Goal: Book appointment/travel/reservation

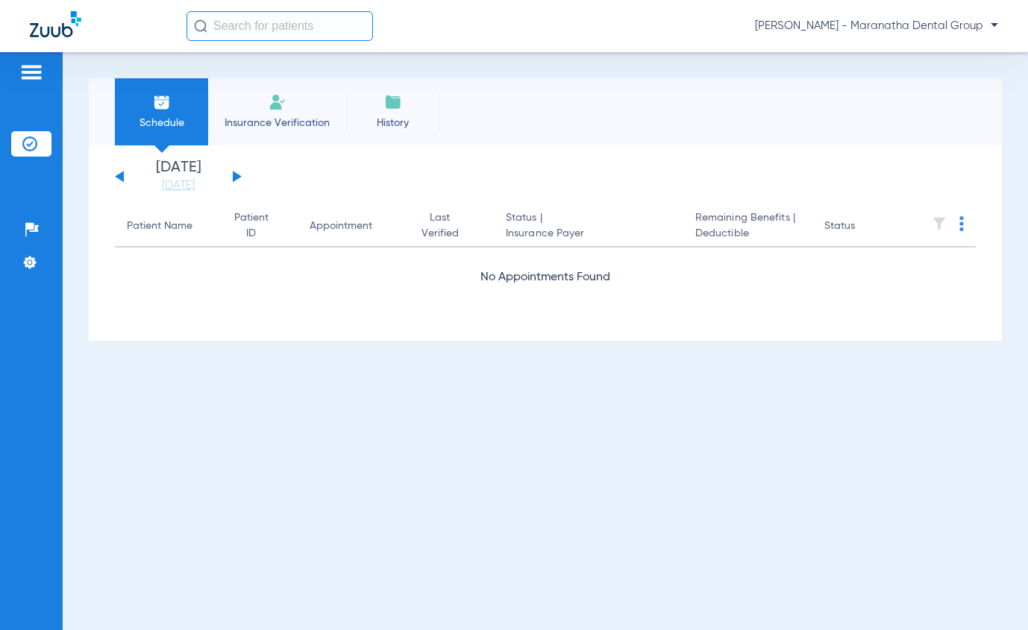
click at [281, 122] on span "Insurance Verification" at bounding box center [277, 123] width 116 height 15
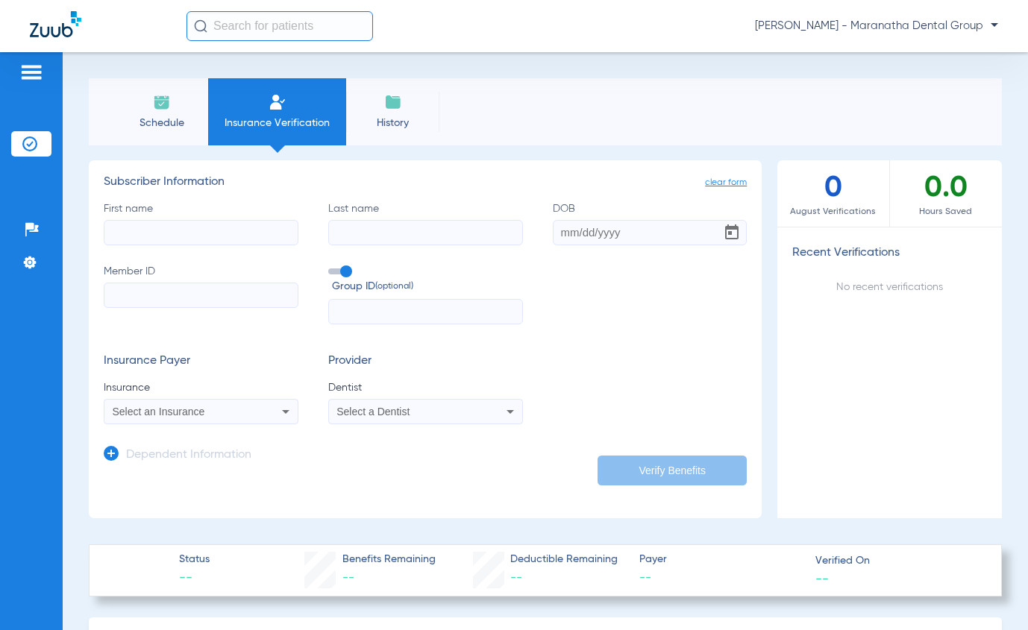
click at [139, 114] on li "Schedule" at bounding box center [161, 111] width 93 height 67
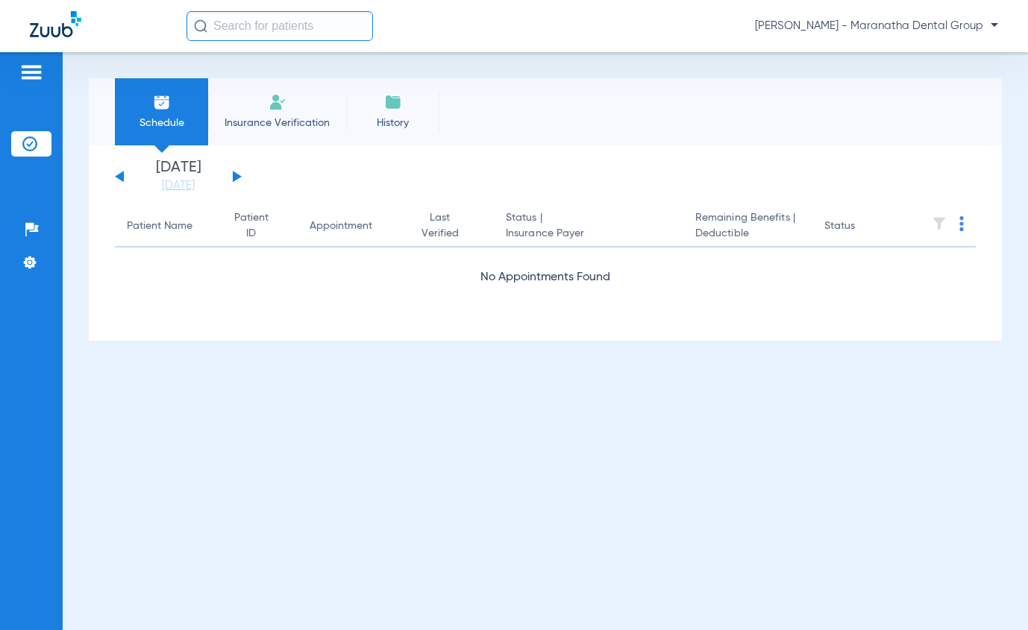
click at [145, 111] on li "Schedule" at bounding box center [161, 111] width 93 height 67
click at [184, 187] on link "[DATE]" at bounding box center [177, 185] width 89 height 15
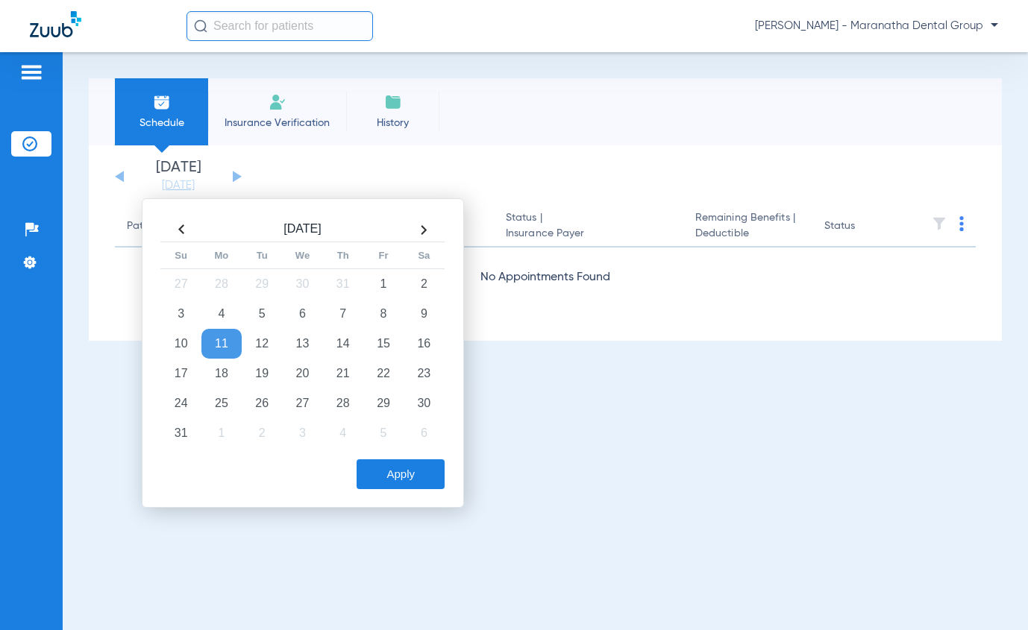
click at [368, 156] on div "[DATE] [DATE] [DATE] [DATE] [DATE] [DATE] [DATE] [DATE] [DATE] [DATE] [DATE] [D…" at bounding box center [545, 242] width 913 height 195
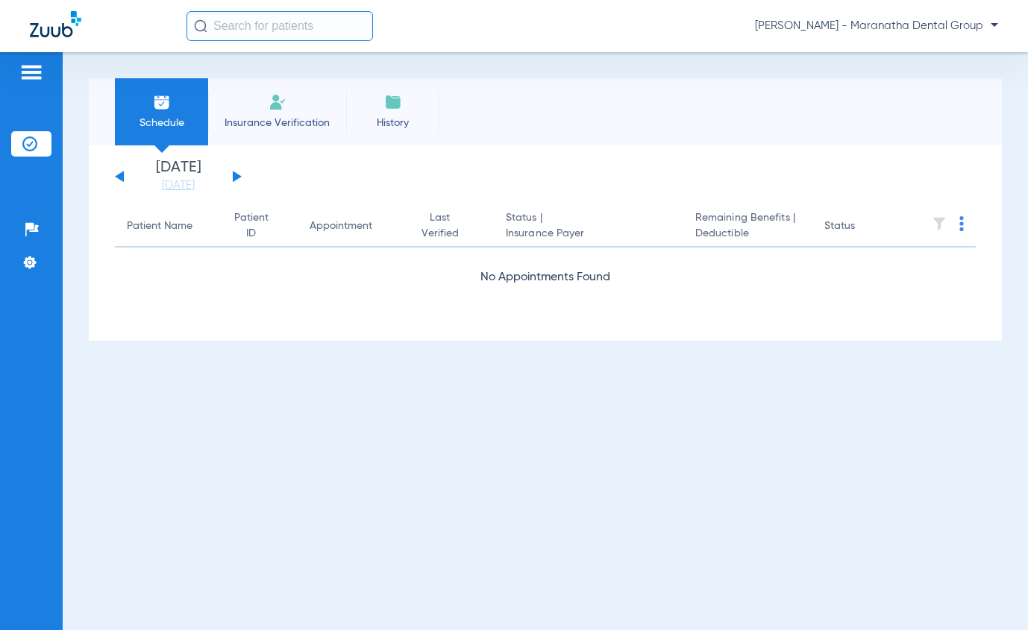
click at [257, 114] on li "Insurance Verification" at bounding box center [277, 111] width 138 height 67
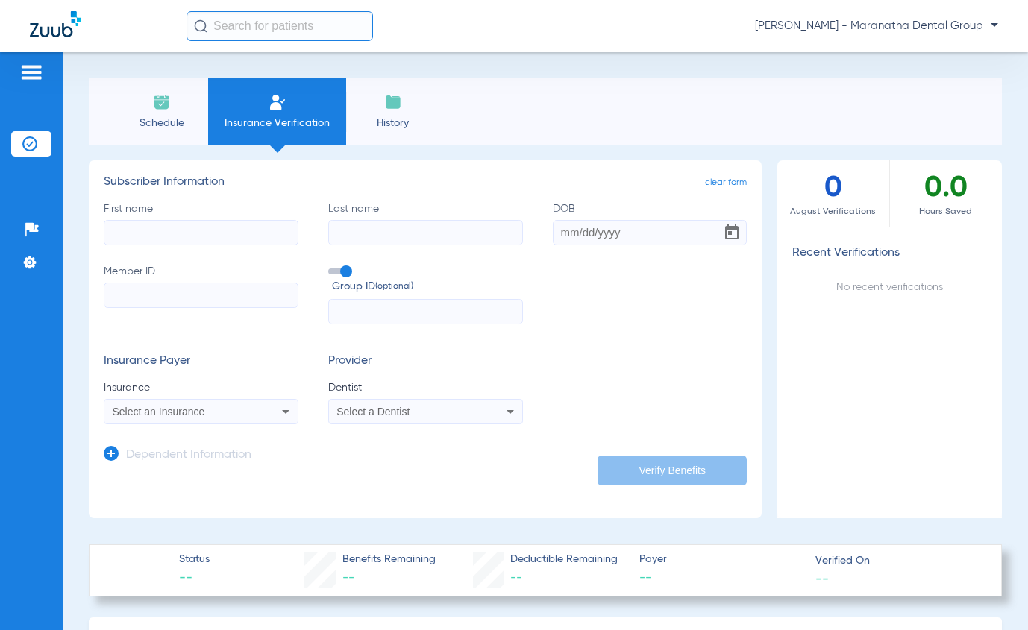
click at [142, 234] on input "First name" at bounding box center [201, 232] width 195 height 25
type input "[PERSON_NAME]"
type input "[DATE]"
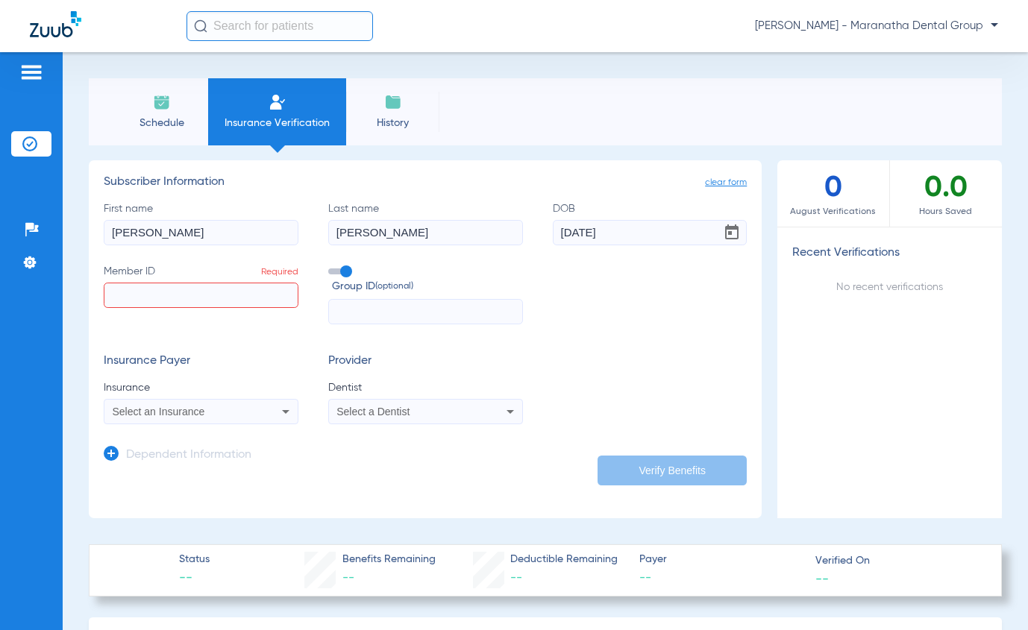
click at [209, 290] on input "Member ID Required" at bounding box center [201, 295] width 195 height 25
paste input "944510908"
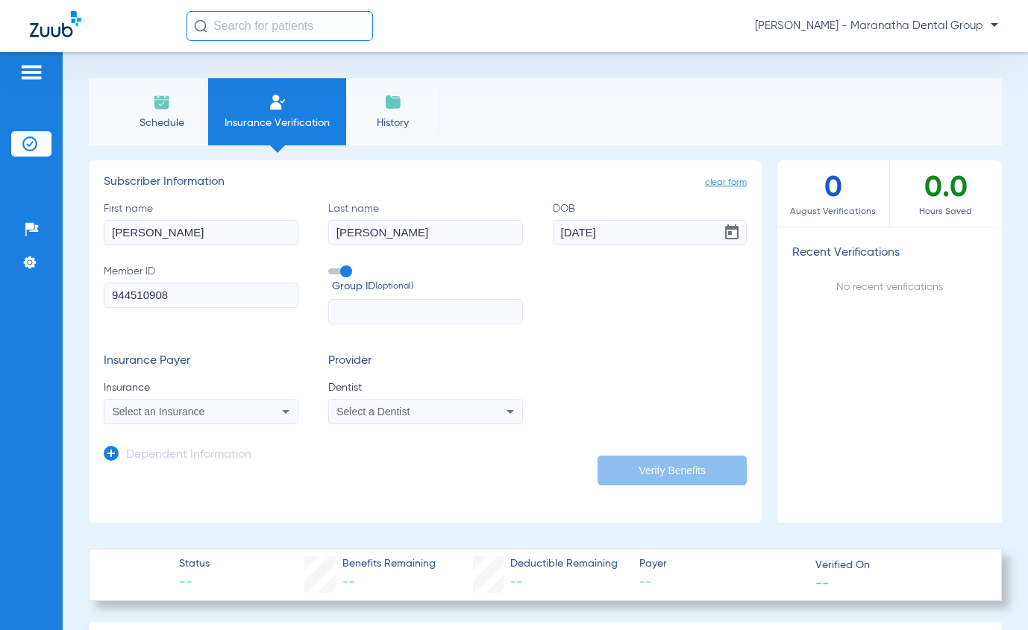
type input "944510908"
click at [348, 309] on input "text" at bounding box center [425, 311] width 195 height 25
click at [374, 301] on input "text" at bounding box center [425, 311] width 195 height 25
type input "365591"
click at [244, 419] on div "Select an Insurance" at bounding box center [200, 412] width 193 height 18
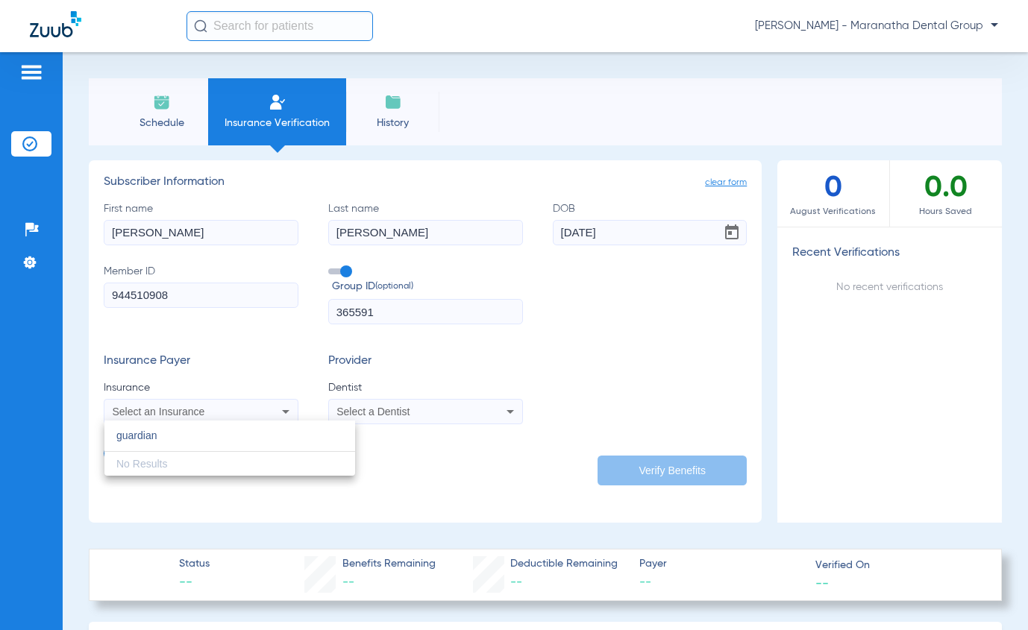
type input "guardian"
click at [490, 412] on div "Select a Dentist" at bounding box center [425, 412] width 193 height 18
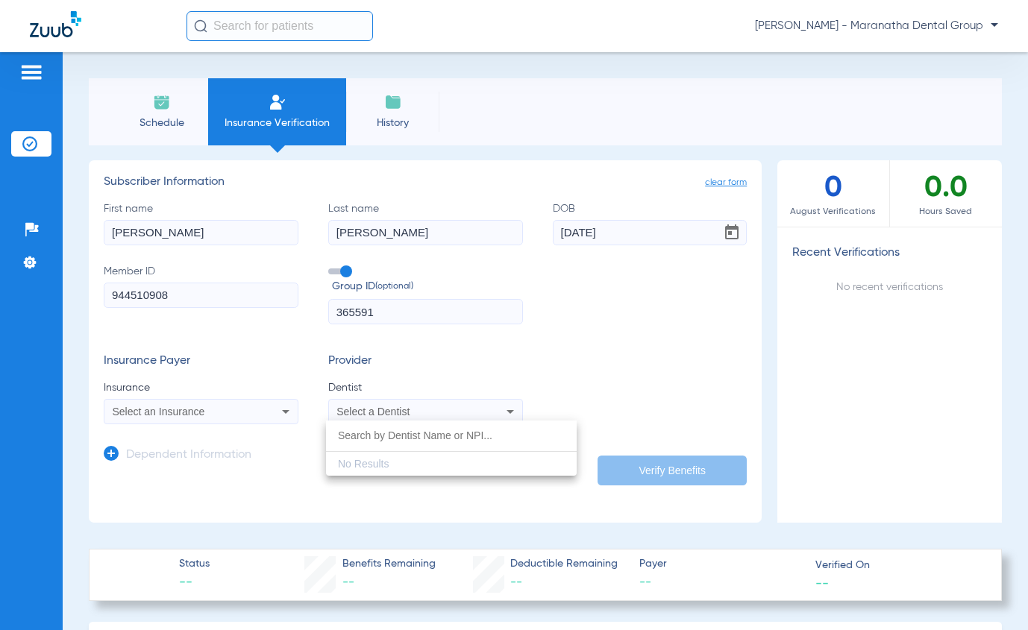
click at [662, 378] on div at bounding box center [514, 315] width 1028 height 630
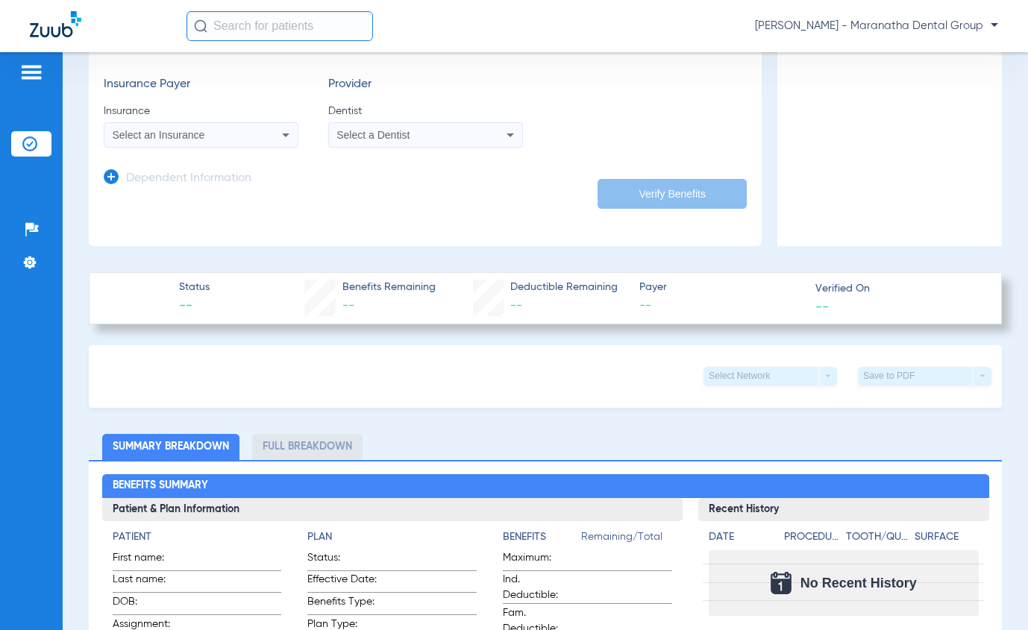
scroll to position [75, 0]
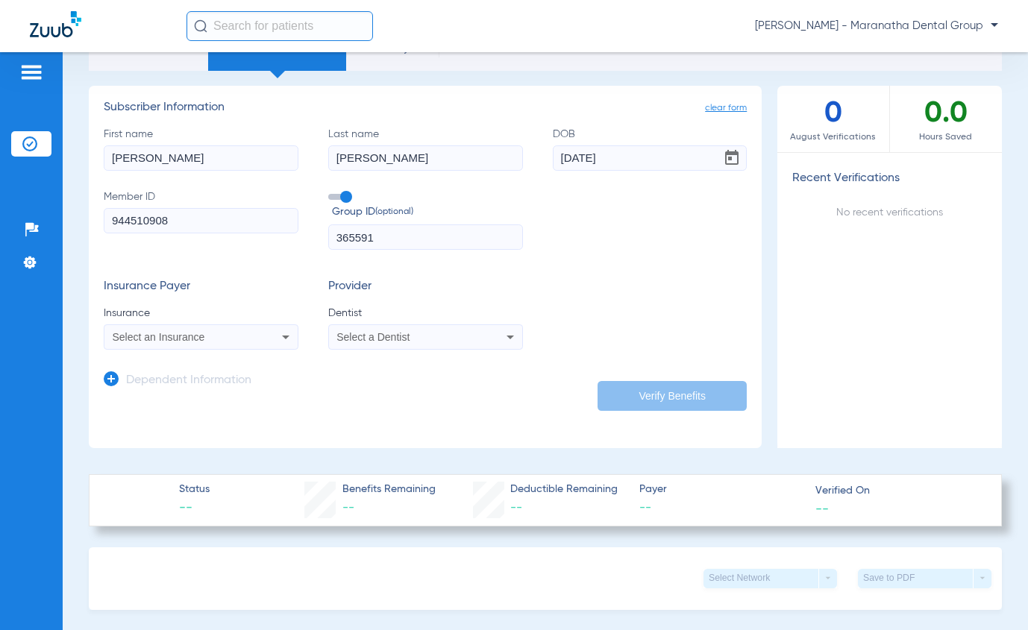
click at [470, 340] on div "Select a Dentist" at bounding box center [407, 337] width 142 height 10
click at [453, 365] on input "dropdown search" at bounding box center [451, 361] width 251 height 31
type input "6"
click at [387, 373] on input "470634642" at bounding box center [451, 361] width 251 height 31
type input "470634642"
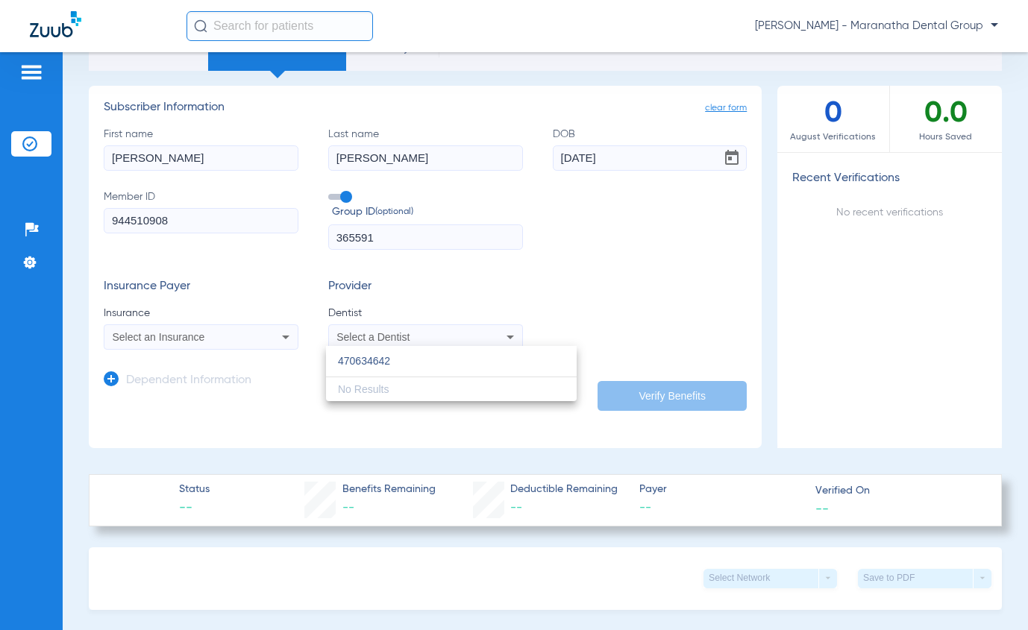
click at [445, 382] on div "470634642 close No Results" at bounding box center [451, 373] width 251 height 55
click at [664, 283] on div at bounding box center [514, 315] width 1028 height 630
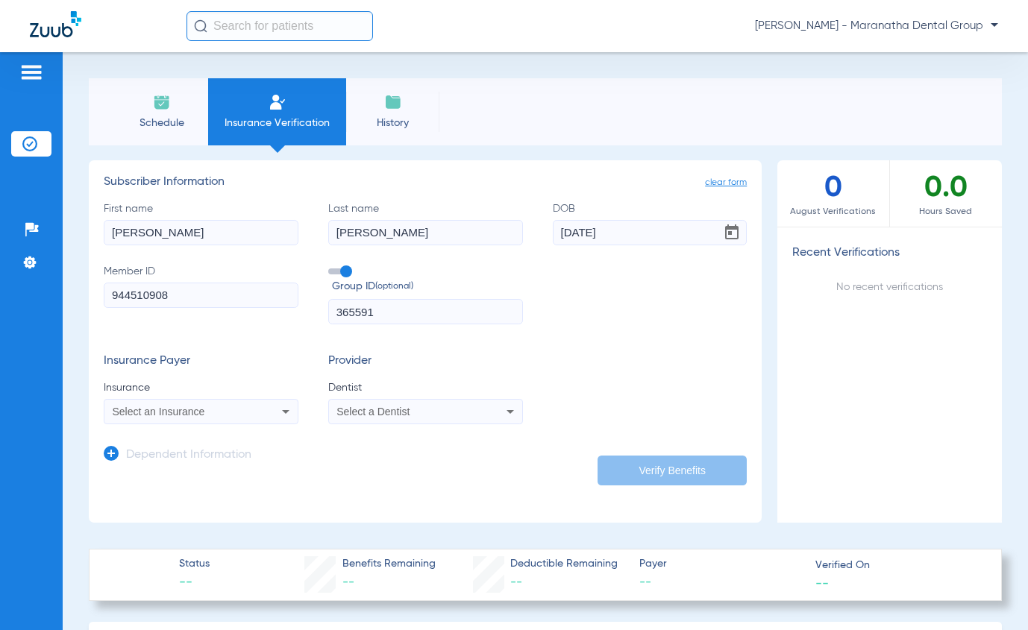
click at [30, 75] on img at bounding box center [31, 72] width 24 height 18
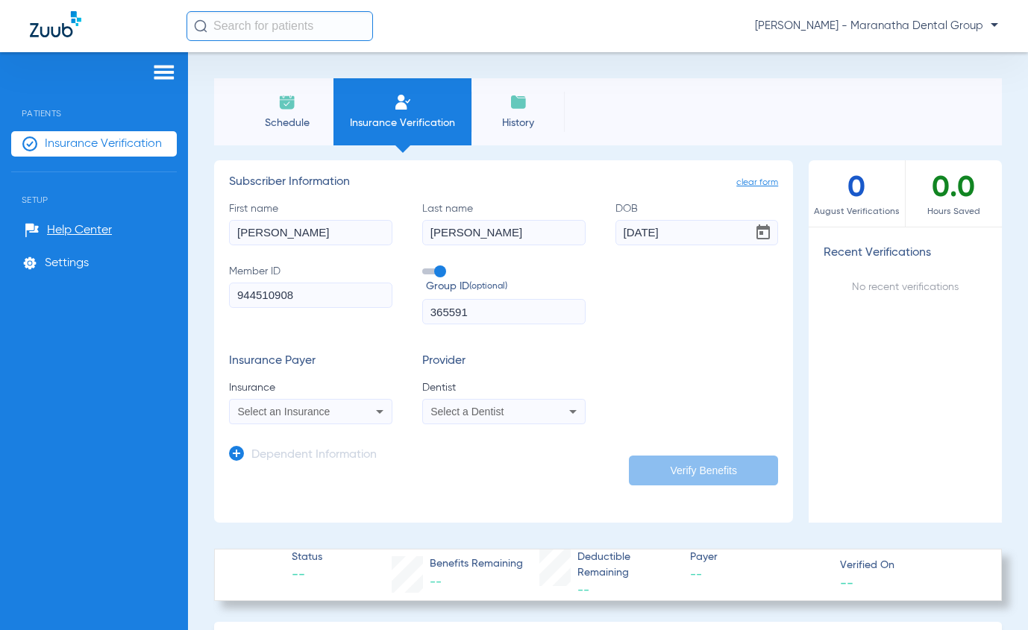
click at [257, 111] on li "Schedule" at bounding box center [286, 111] width 93 height 67
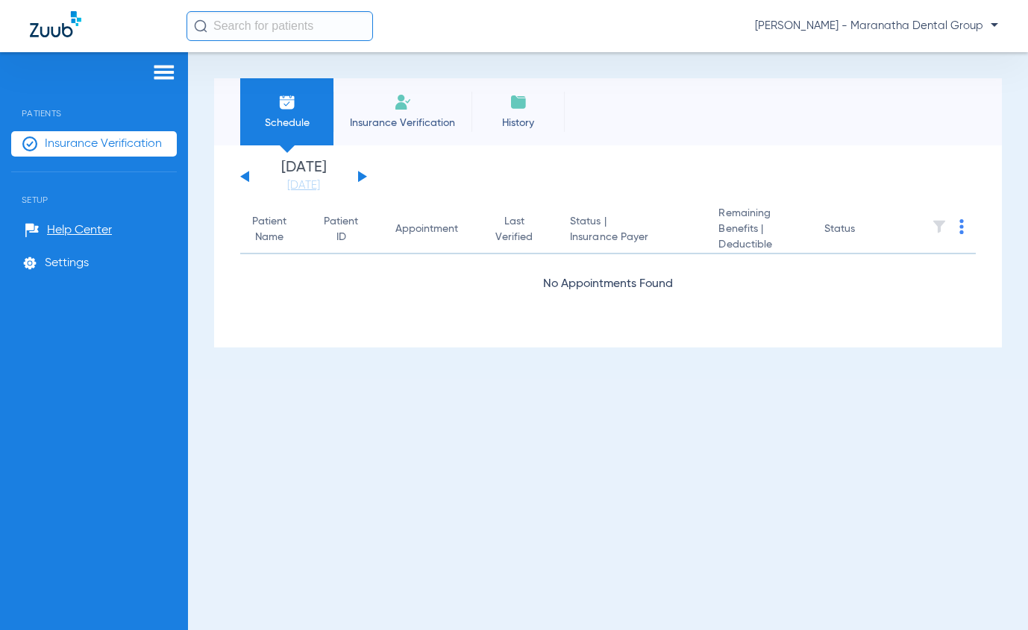
click at [354, 178] on div "[DATE] [DATE] [DATE] [DATE] [DATE] [DATE] [DATE] [DATE] [DATE] [DATE] [DATE] [D…" at bounding box center [303, 176] width 127 height 33
click at [356, 175] on div "[DATE] [DATE] [DATE] [DATE] [DATE] [DATE] [DATE] [DATE] [DATE] [DATE] [DATE] [D…" at bounding box center [303, 176] width 127 height 33
drag, startPoint x: 374, startPoint y: 178, endPoint x: 342, endPoint y: 181, distance: 32.2
click at [374, 179] on app-single-date-navigator "[DATE] [DATE] [DATE] [DATE] [DATE] [DATE] [DATE] [DATE] [DATE] [DATE] [DATE] [D…" at bounding box center [607, 176] width 735 height 33
click at [362, 174] on button at bounding box center [362, 176] width 9 height 11
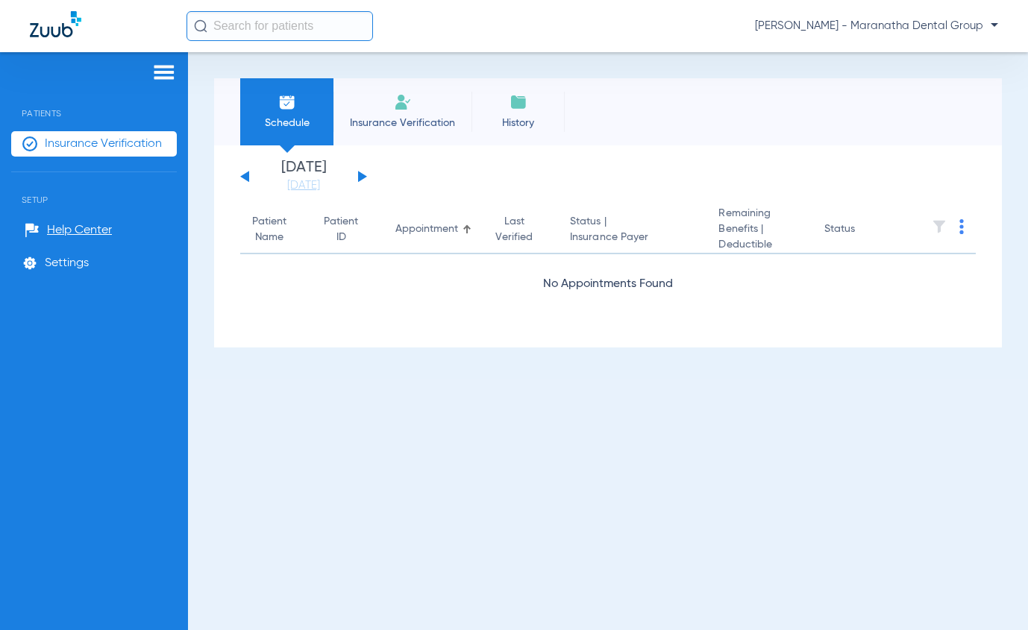
drag, startPoint x: 251, startPoint y: 180, endPoint x: 242, endPoint y: 180, distance: 9.7
click at [251, 180] on div "[DATE] [DATE] [DATE] [DATE] [DATE] [DATE] [DATE] [DATE] [DATE] [DATE] [DATE] [D…" at bounding box center [303, 176] width 127 height 33
click at [242, 178] on button at bounding box center [244, 176] width 9 height 11
click at [246, 178] on button at bounding box center [244, 176] width 9 height 11
click at [60, 266] on span "Settings" at bounding box center [67, 263] width 44 height 15
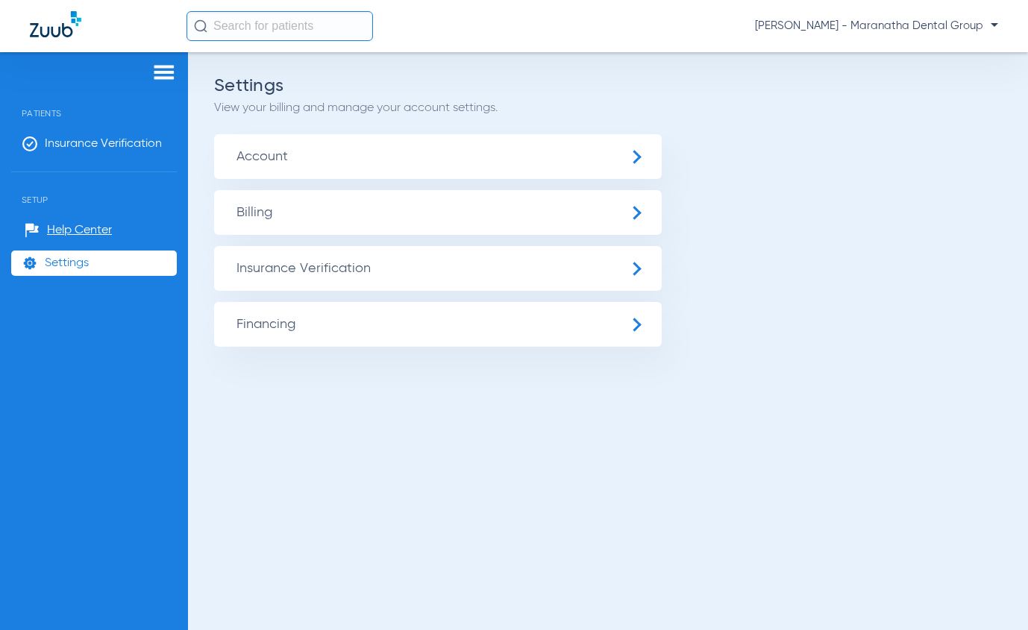
click at [296, 268] on span "Insurance Verification" at bounding box center [437, 268] width 447 height 45
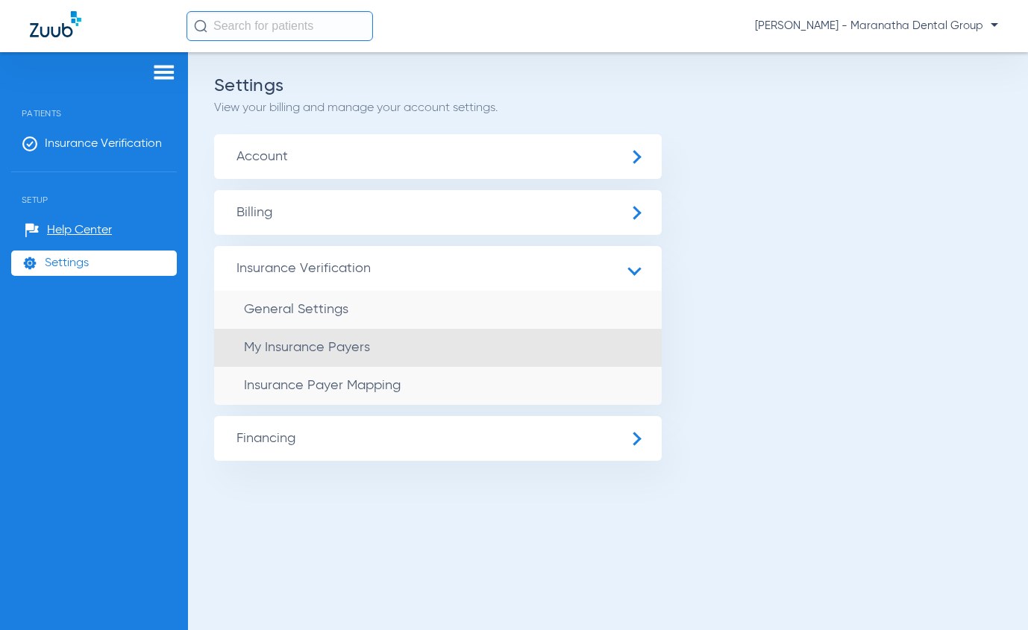
click at [300, 352] on span "My Insurance Payers" at bounding box center [307, 347] width 126 height 13
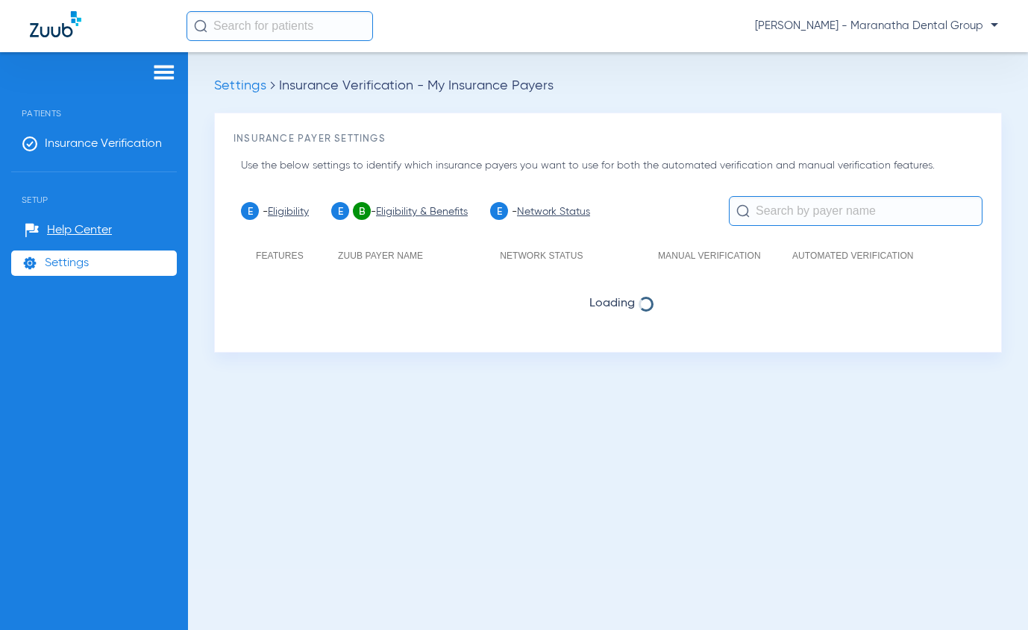
click at [164, 67] on img at bounding box center [164, 72] width 24 height 18
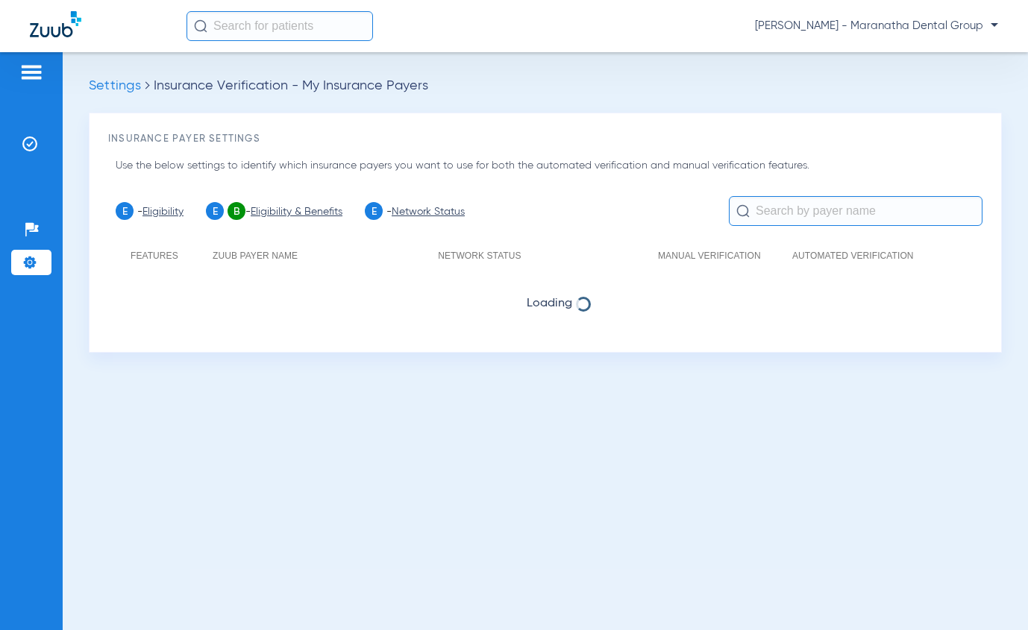
click at [32, 70] on img at bounding box center [31, 72] width 24 height 18
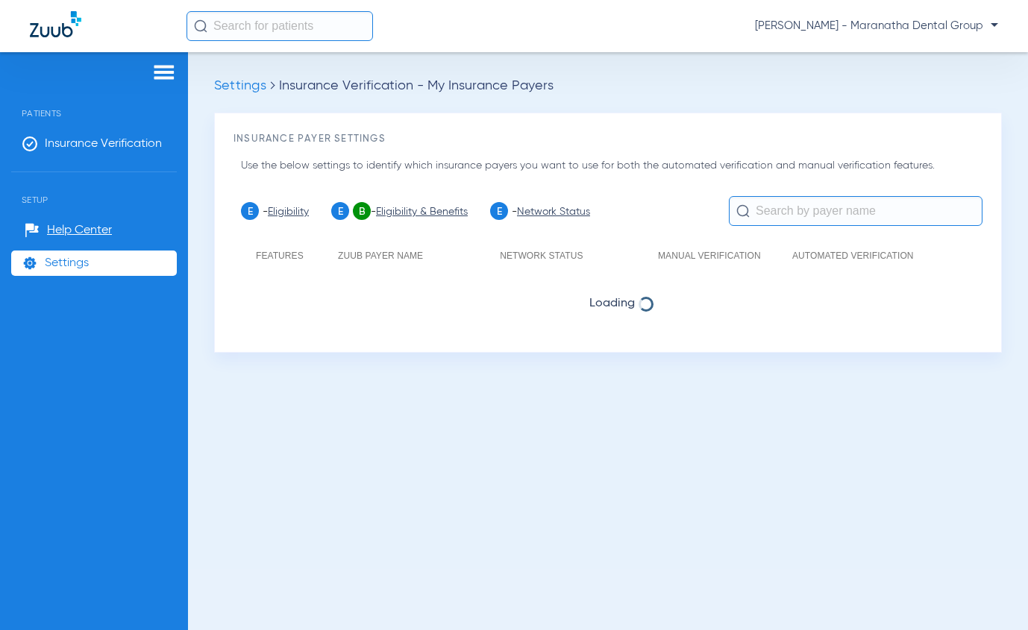
click at [176, 68] on div at bounding box center [94, 74] width 166 height 22
click at [175, 69] on img at bounding box center [164, 72] width 24 height 18
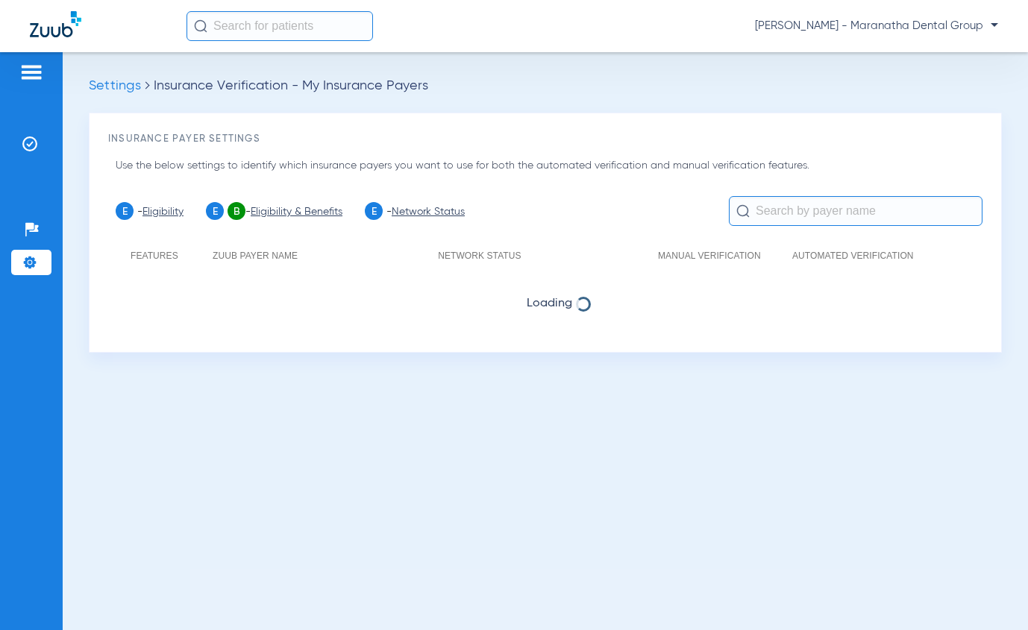
click at [108, 89] on span "Settings" at bounding box center [115, 85] width 52 height 13
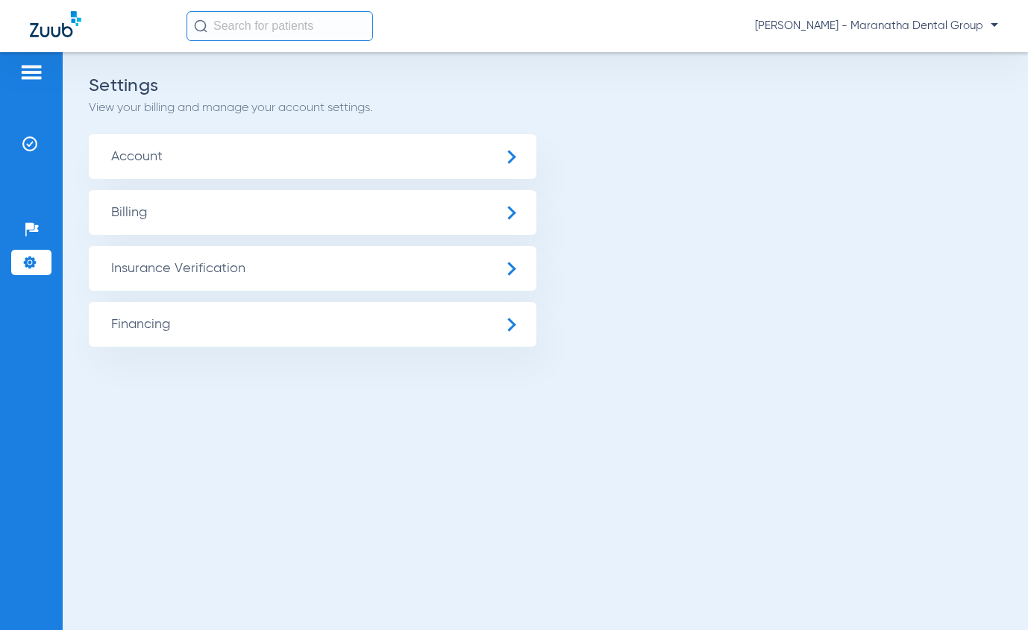
click at [172, 151] on span "Account" at bounding box center [312, 156] width 447 height 45
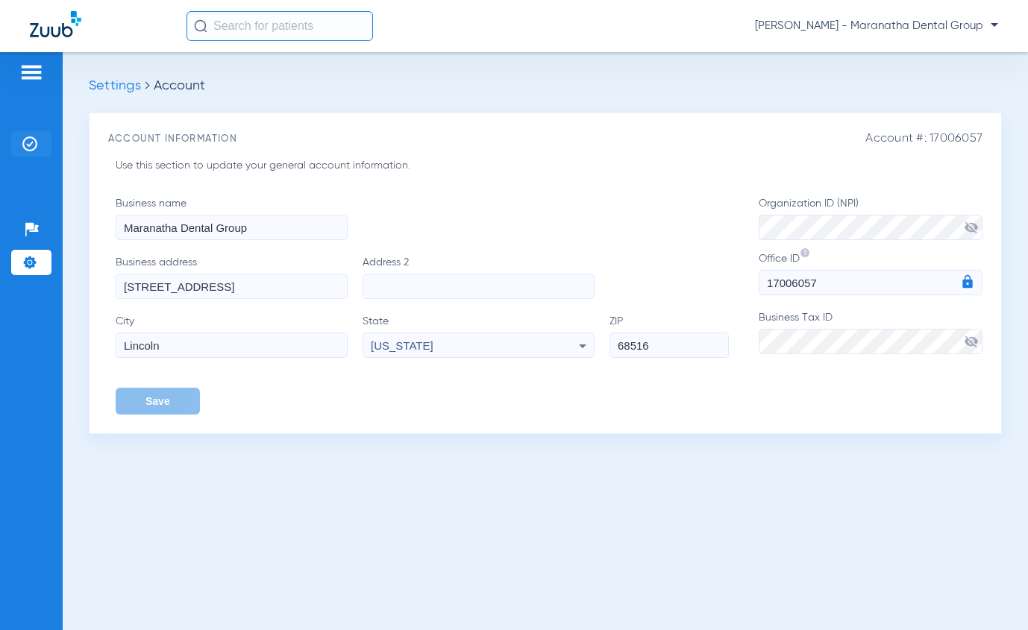
click at [26, 140] on img at bounding box center [29, 143] width 15 height 15
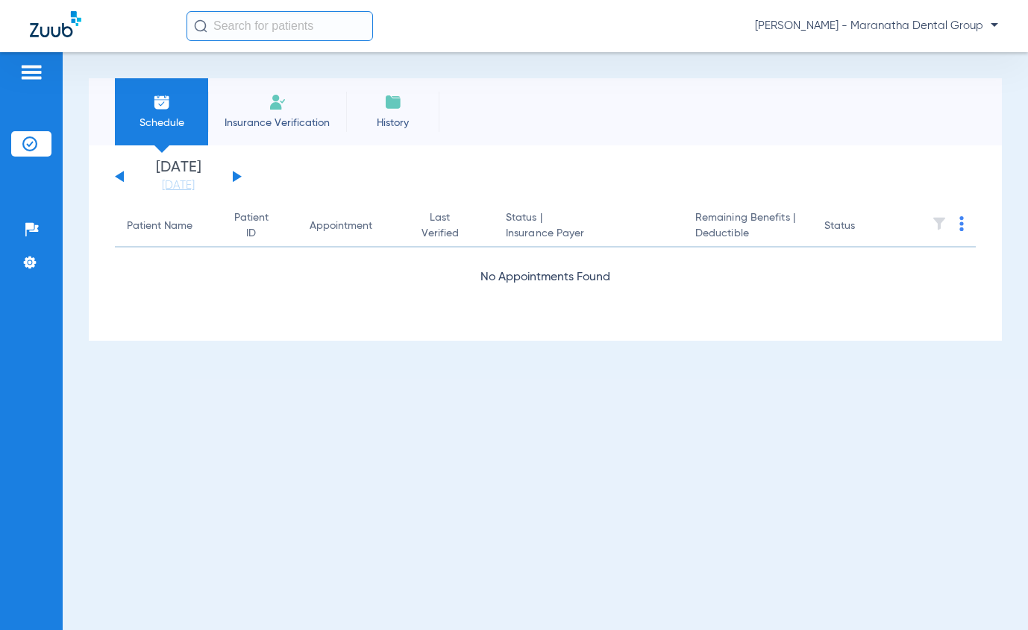
click at [186, 107] on li "Schedule" at bounding box center [161, 111] width 93 height 67
click at [176, 183] on link "[DATE]" at bounding box center [177, 185] width 89 height 15
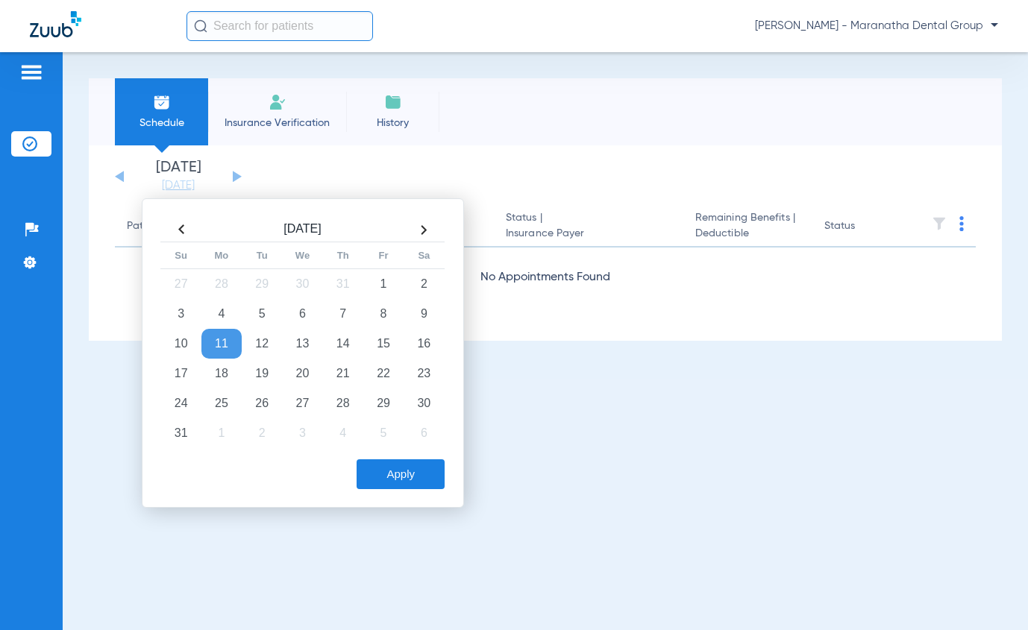
click at [125, 180] on div "[DATE] [DATE] [DATE] [DATE] [DATE] [DATE] [DATE] [DATE] [DATE] [DATE] [DATE] [D…" at bounding box center [178, 176] width 127 height 33
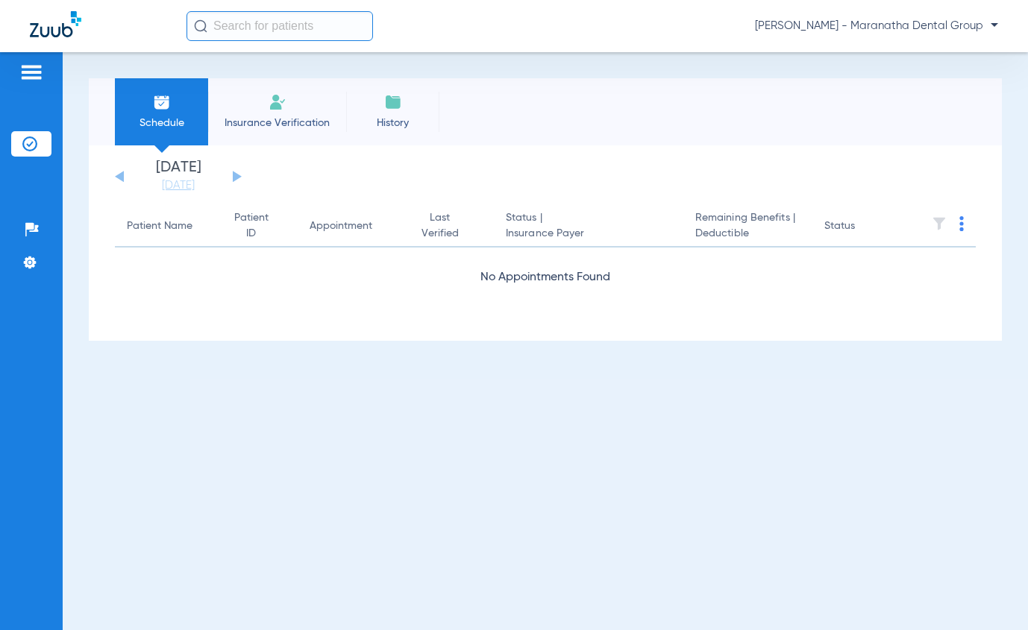
click at [124, 180] on div "[DATE] [DATE] [DATE] [DATE] [DATE] [DATE] [DATE] [DATE] [DATE] [DATE] [DATE] [D…" at bounding box center [178, 176] width 127 height 33
click at [124, 178] on div "[DATE] [DATE] [DATE] [DATE] [DATE] [DATE] [DATE] [DATE] [DATE] [DATE] [DATE] [D…" at bounding box center [178, 176] width 127 height 33
click at [124, 177] on div "[DATE] [DATE] [DATE] [DATE] [DATE] [DATE] [DATE] [DATE] [DATE] [DATE] [DATE] [D…" at bounding box center [178, 176] width 127 height 33
click at [188, 178] on link "[DATE]" at bounding box center [177, 185] width 89 height 15
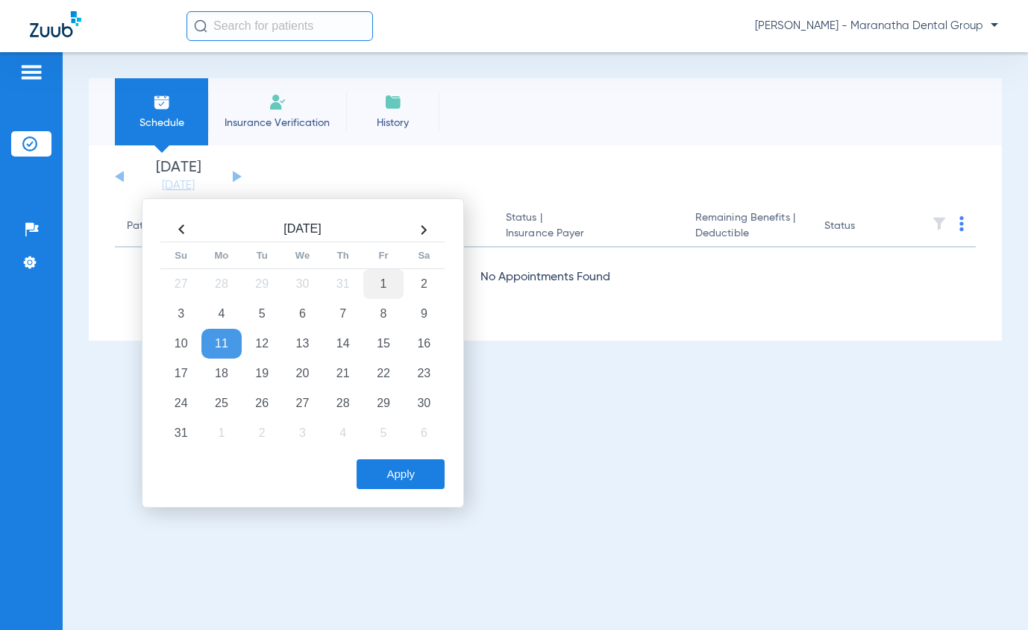
click at [387, 280] on td "1" at bounding box center [383, 284] width 40 height 30
click at [337, 304] on td "7" at bounding box center [343, 314] width 40 height 30
click at [224, 309] on td "4" at bounding box center [221, 314] width 40 height 30
click at [398, 477] on button "Apply" at bounding box center [400, 474] width 88 height 30
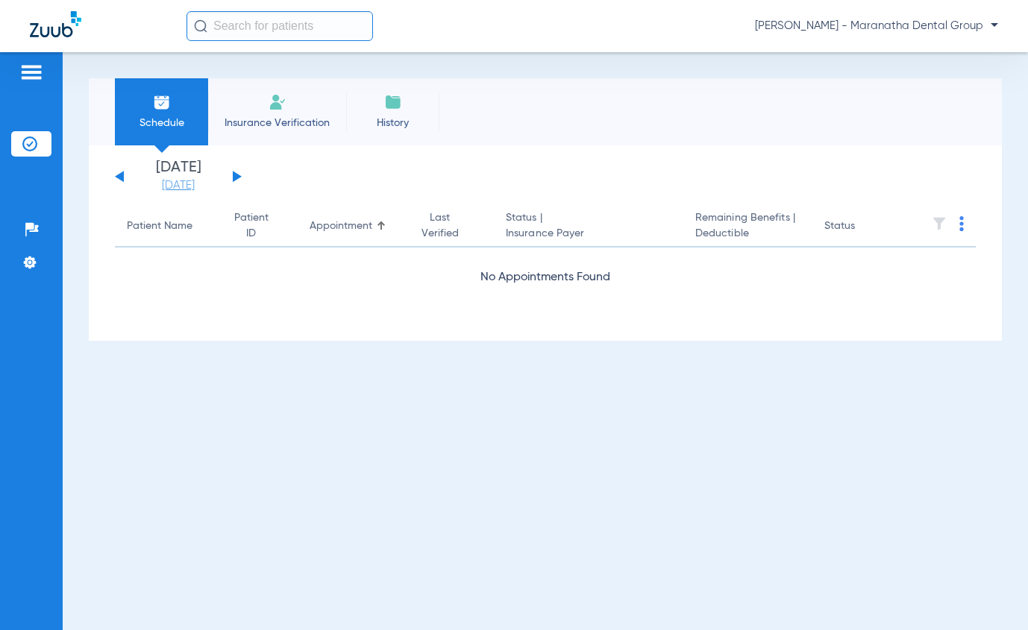
click at [163, 184] on link "[DATE]" at bounding box center [177, 185] width 89 height 15
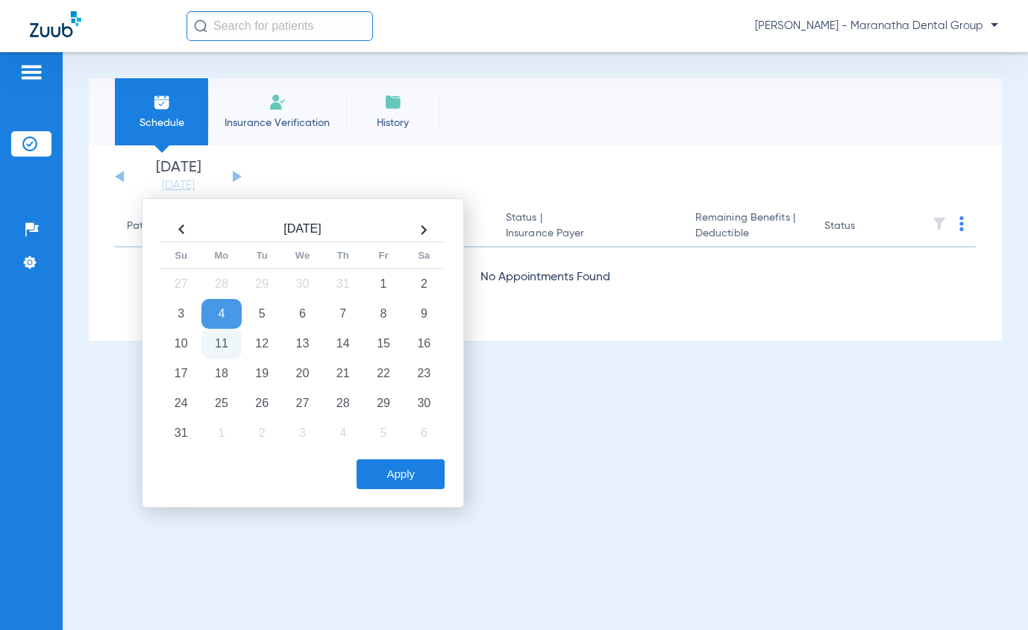
click at [179, 230] on th at bounding box center [181, 230] width 40 height 24
click at [219, 319] on td "7" at bounding box center [221, 314] width 40 height 30
click at [391, 469] on button "Apply" at bounding box center [400, 474] width 88 height 30
